Goal: Transaction & Acquisition: Subscribe to service/newsletter

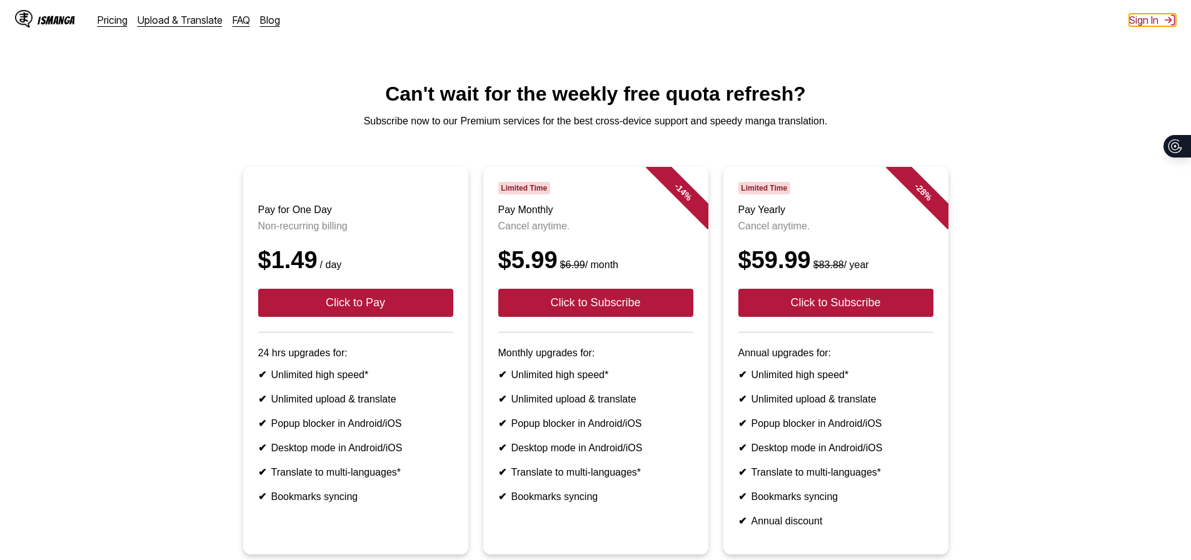
click at [1148, 21] on button "Sign In" at bounding box center [1152, 20] width 47 height 13
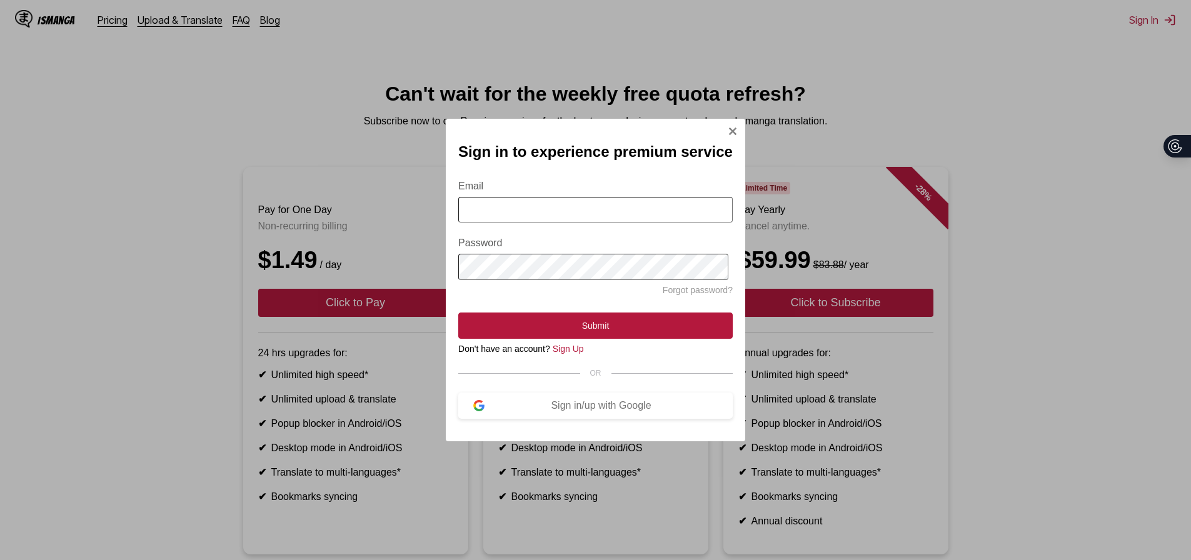
click at [625, 209] on input "Email" at bounding box center [595, 210] width 274 height 26
click at [586, 425] on div "Sign in to experience premium service Email Password Forgot password? Submit Do…" at bounding box center [595, 280] width 299 height 323
click at [588, 410] on div "Sign in/up with Google" at bounding box center [601, 405] width 233 height 11
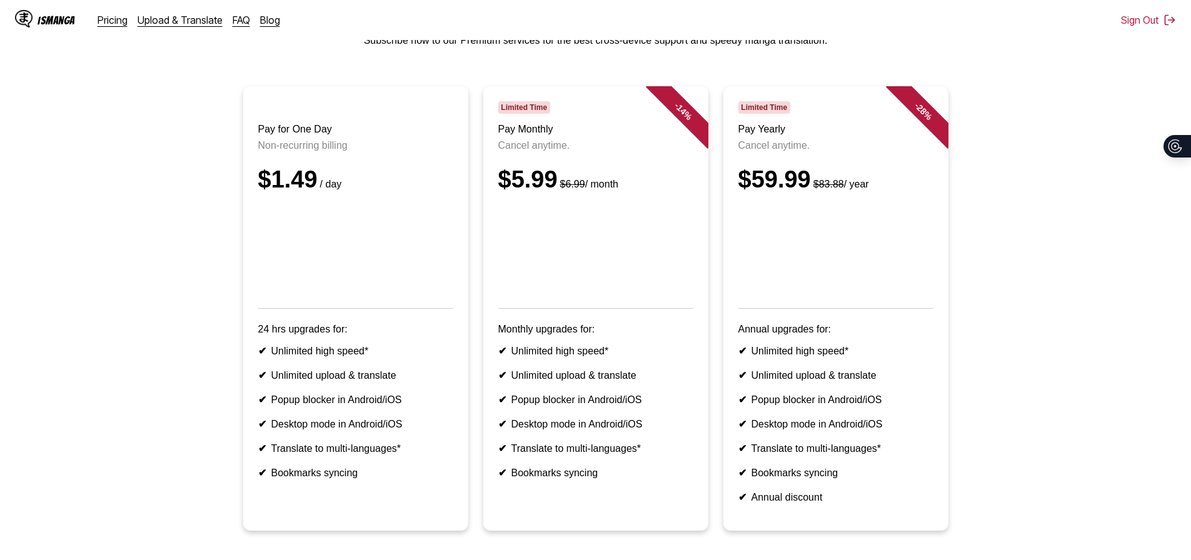
scroll to position [18, 0]
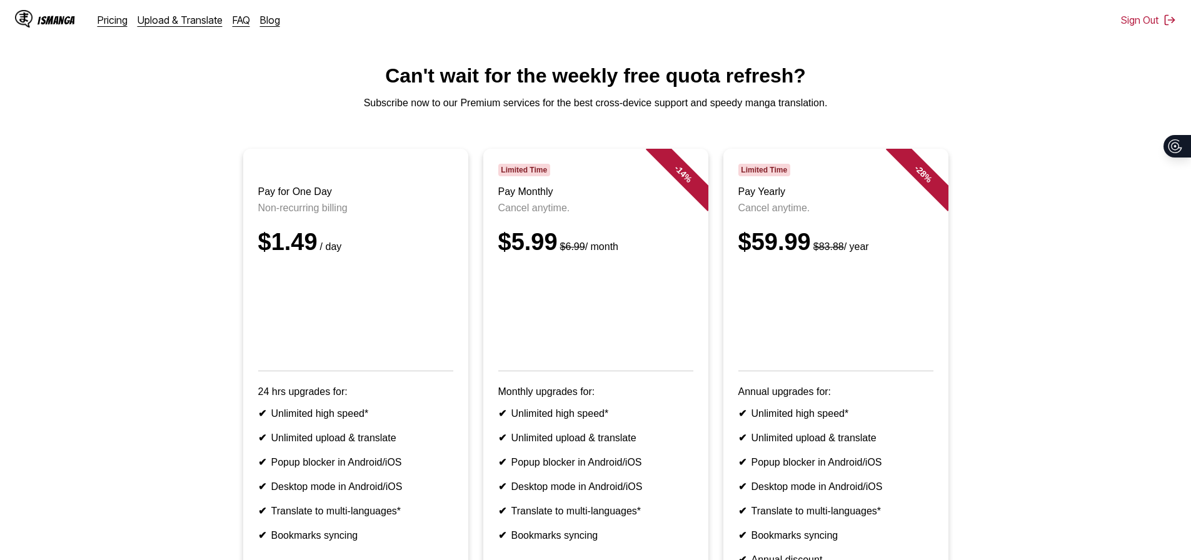
click at [347, 230] on header "Pay for One Day Non-recurring billing $1.49 / day" at bounding box center [355, 268] width 195 height 208
